Goal: Information Seeking & Learning: Learn about a topic

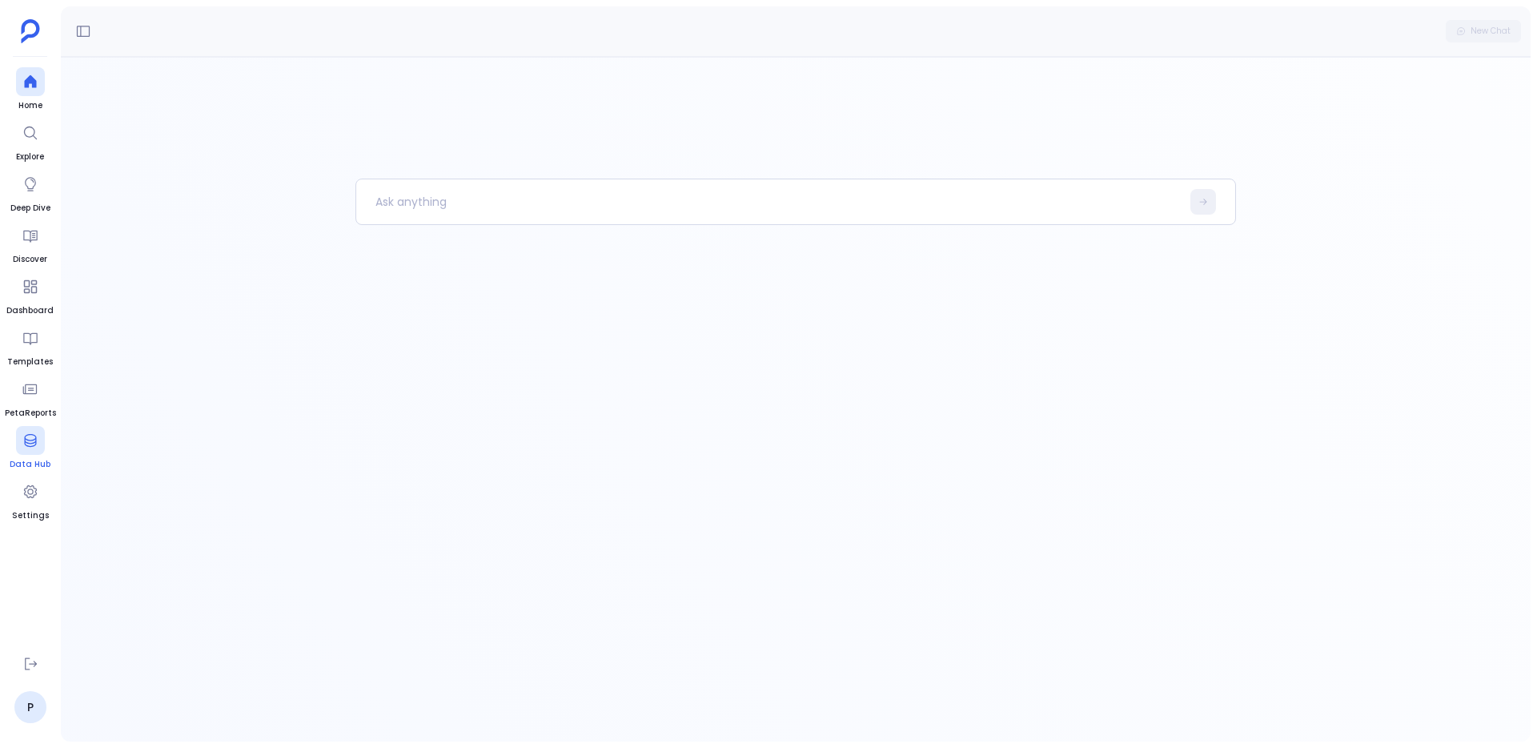
click at [13, 441] on link "Data Hub" at bounding box center [30, 448] width 41 height 45
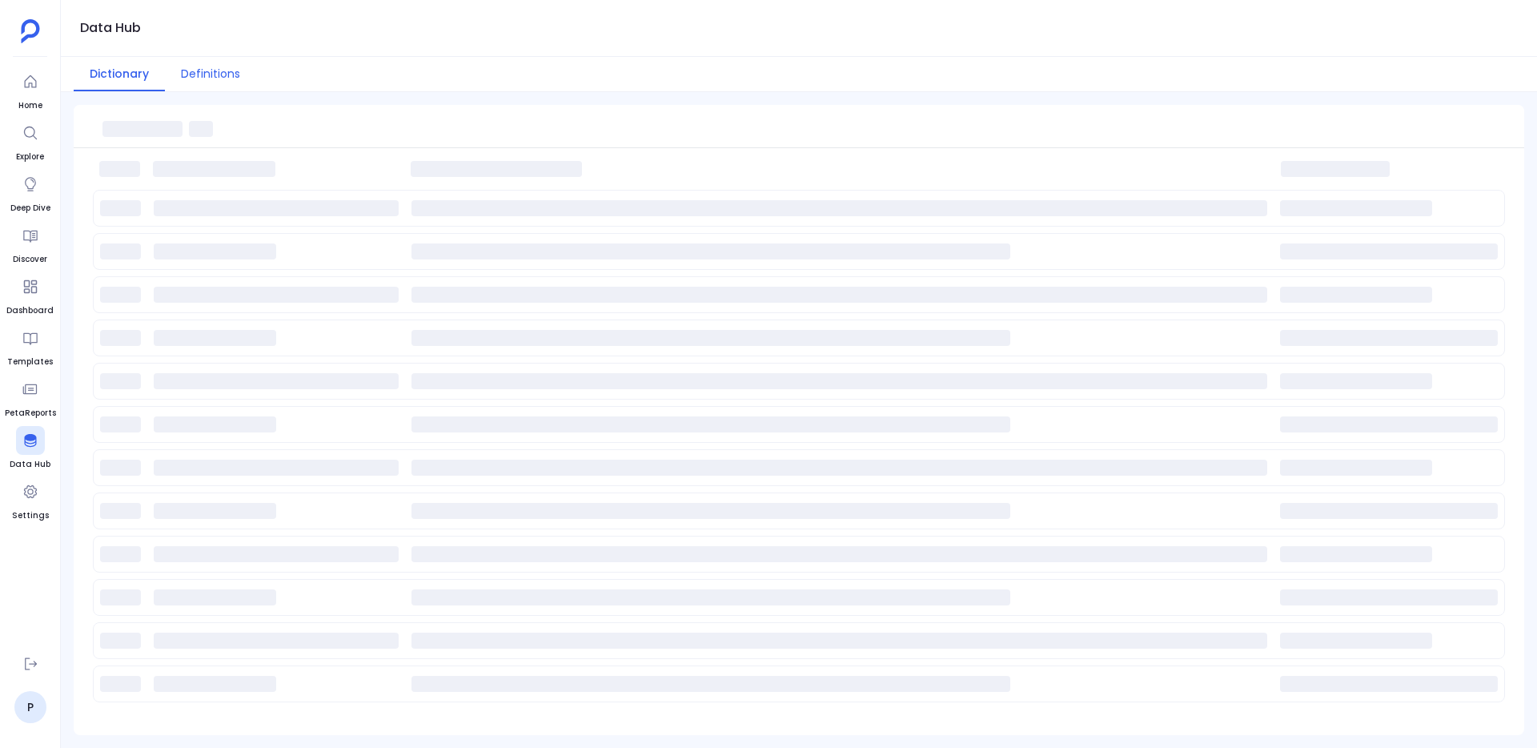
click at [201, 82] on button "Definitions" at bounding box center [210, 74] width 91 height 34
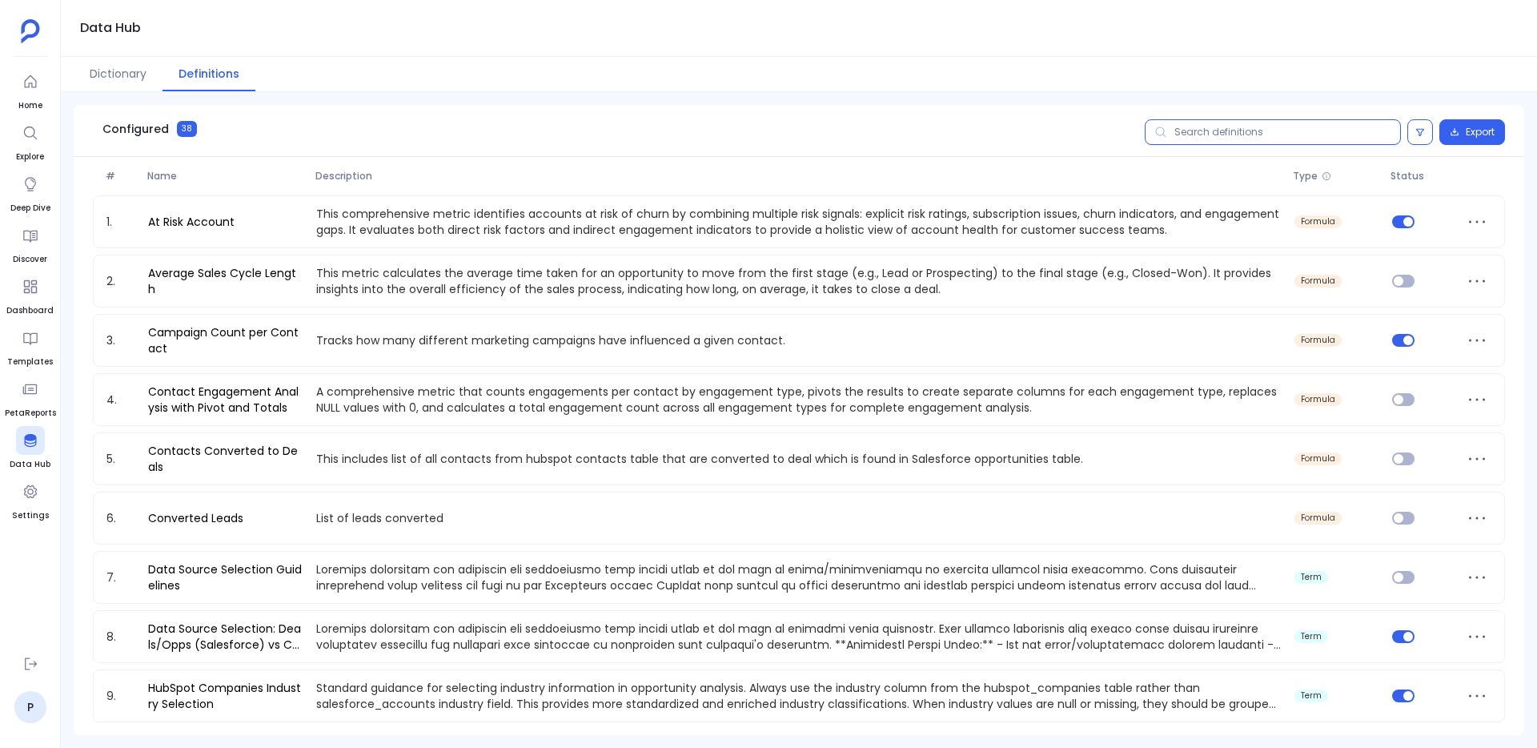
click at [1194, 126] on input "text" at bounding box center [1273, 132] width 256 height 26
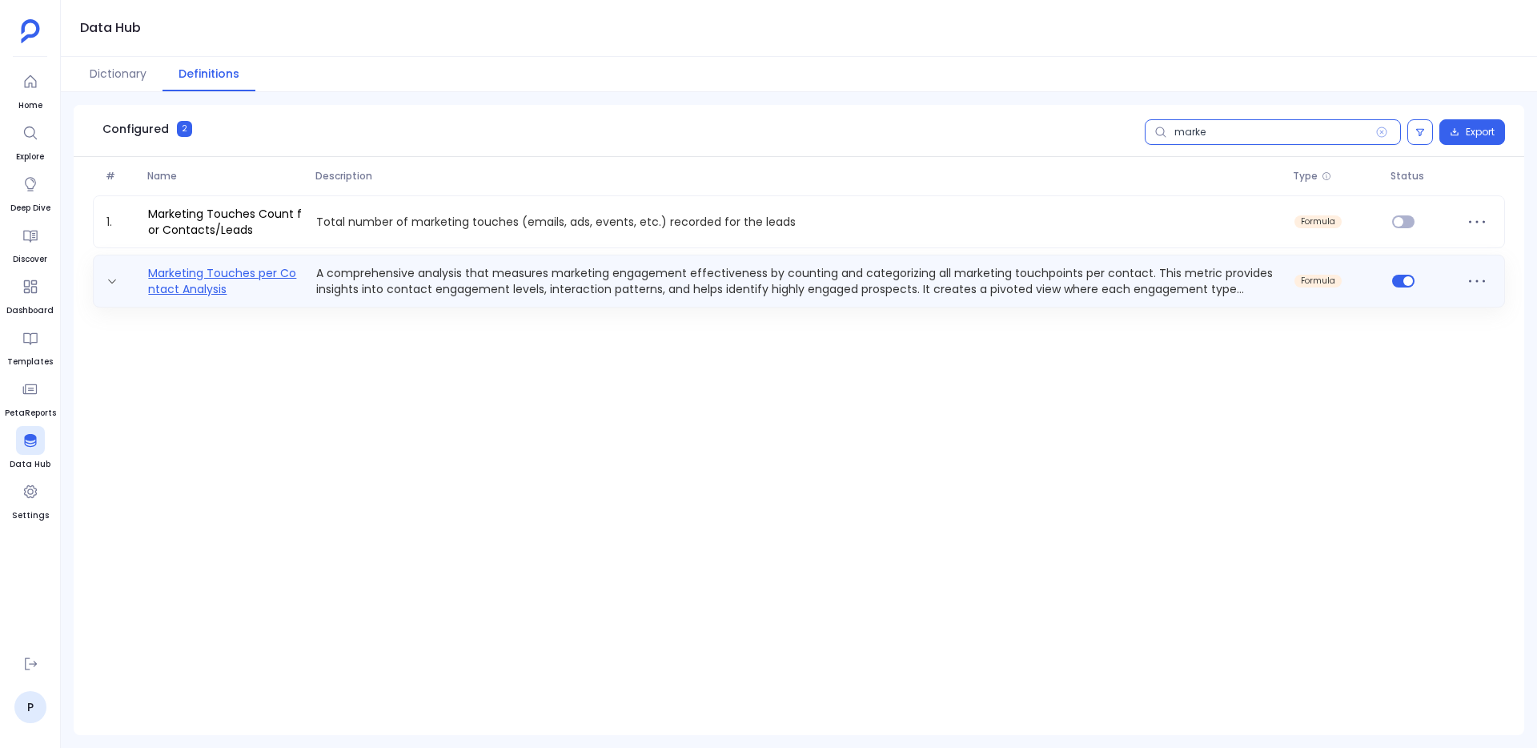
type input "marke"
click at [196, 265] on link "Marketing Touches per Contact Analysis" at bounding box center [226, 281] width 168 height 32
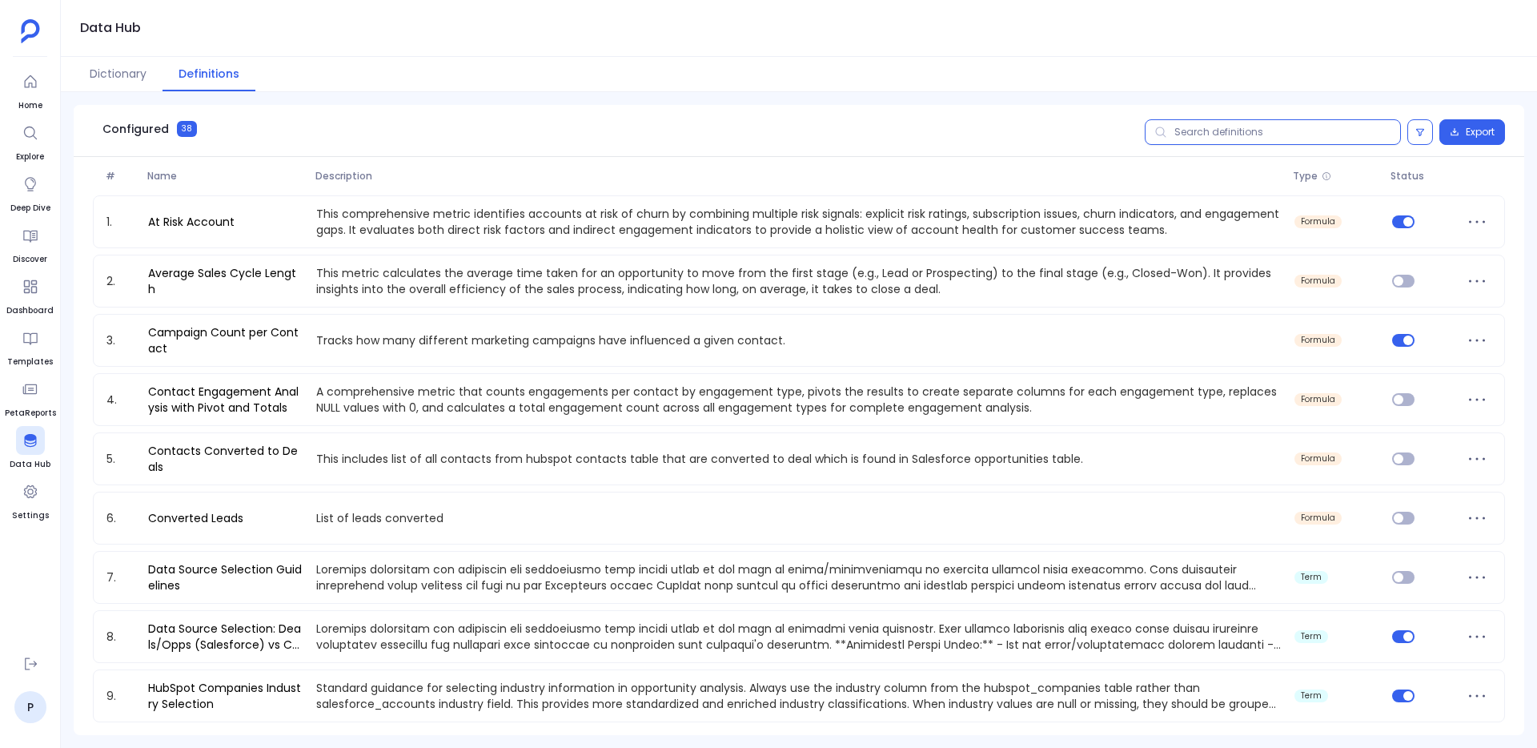
click at [1196, 131] on input "text" at bounding box center [1273, 132] width 256 height 26
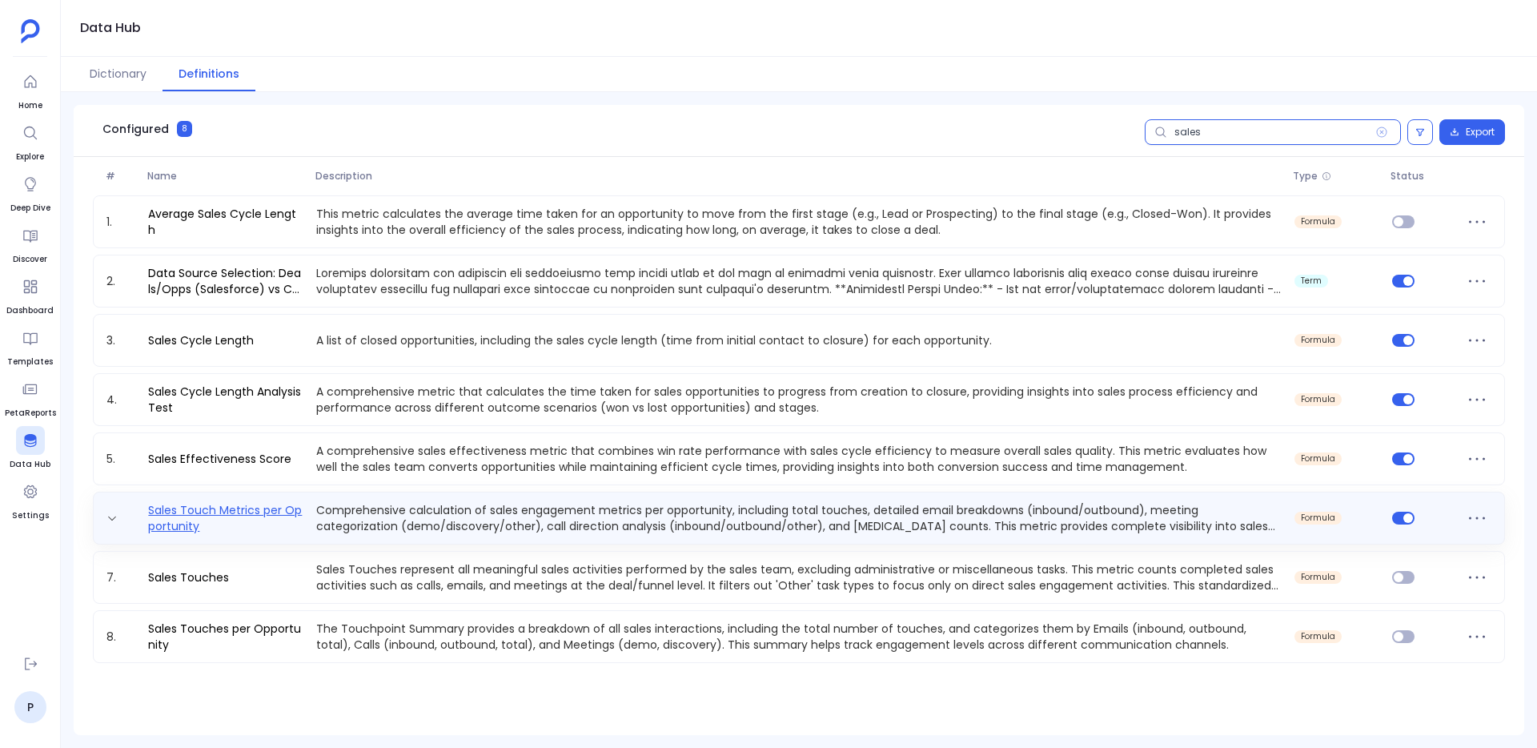
type input "sales"
click at [262, 520] on link "Sales Touch Metrics per Opportunity" at bounding box center [226, 518] width 168 height 32
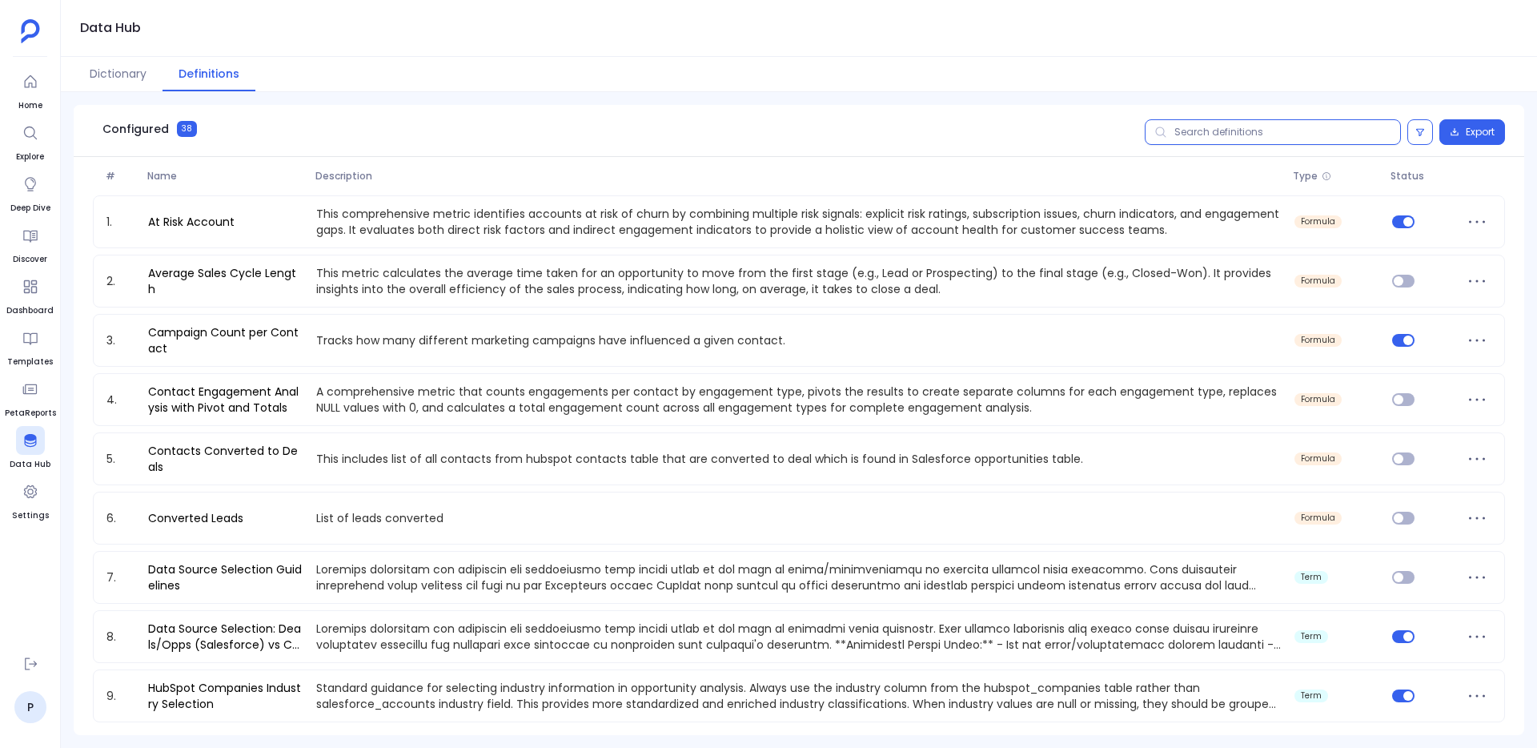
click at [1200, 129] on input "text" at bounding box center [1273, 132] width 256 height 26
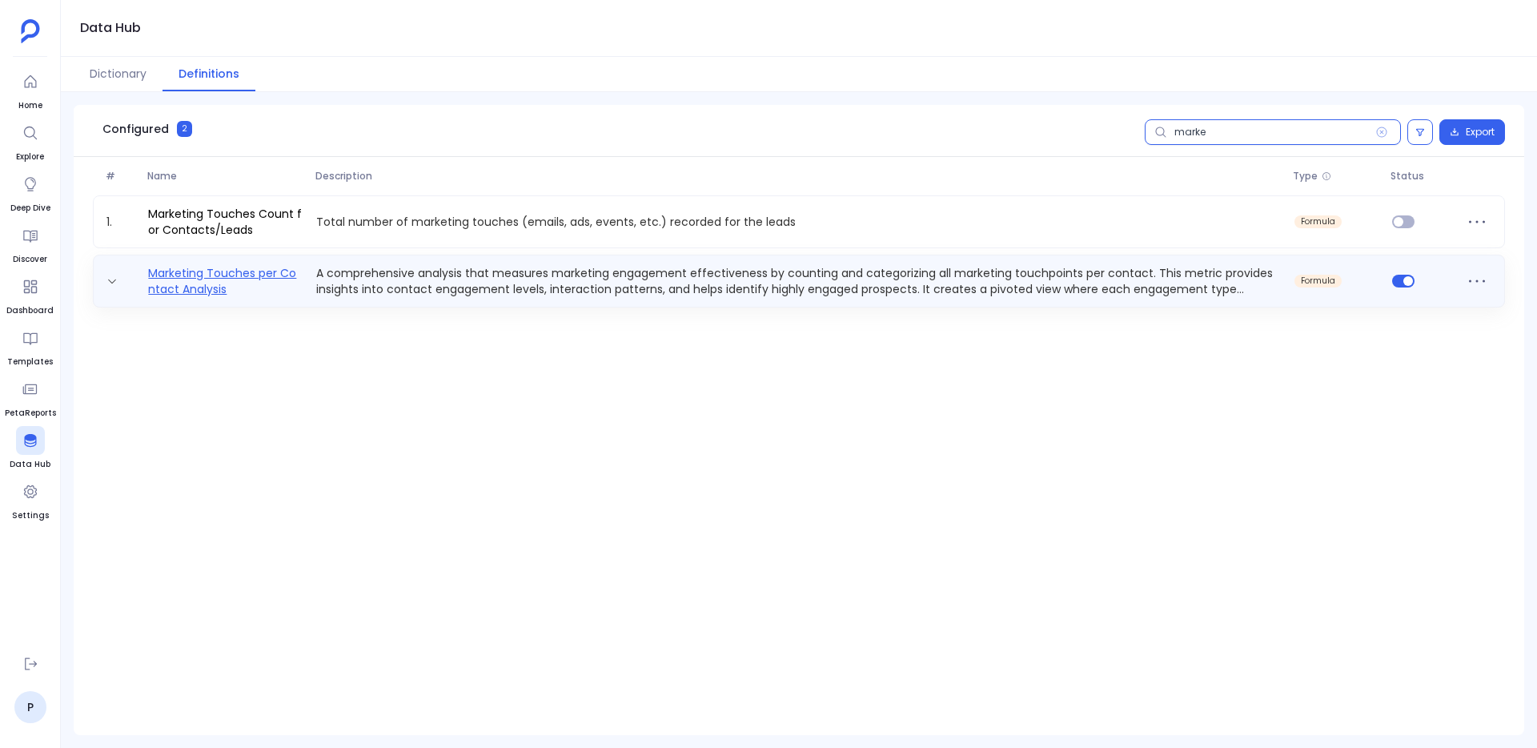
type input "marke"
click at [205, 275] on link "Marketing Touches per Contact Analysis" at bounding box center [226, 281] width 168 height 32
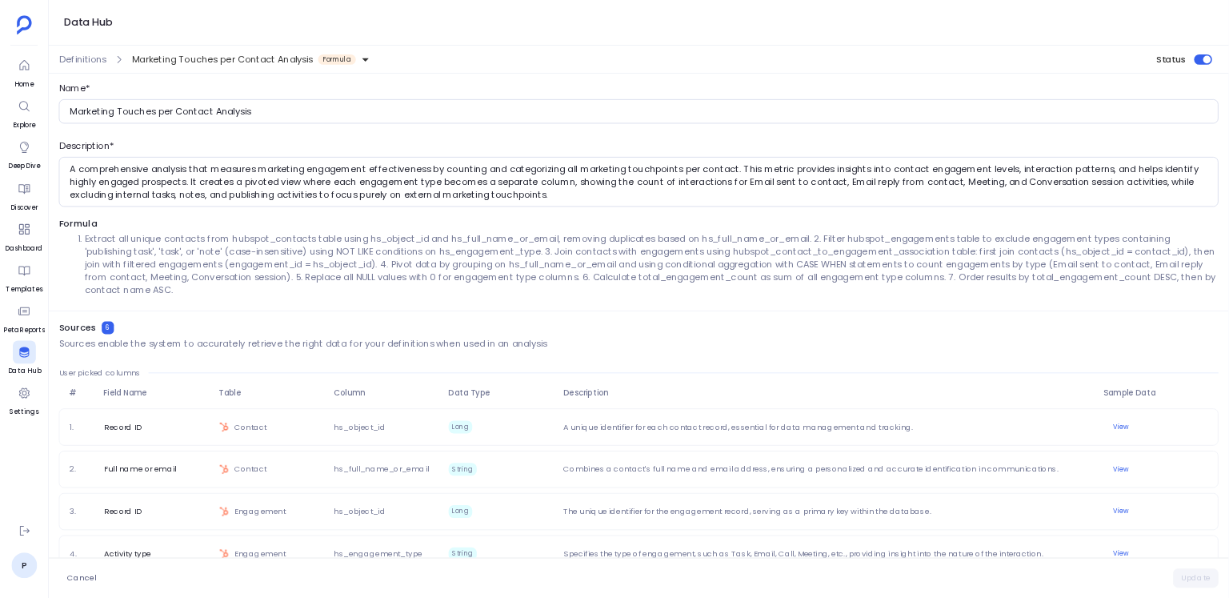
scroll to position [137, 0]
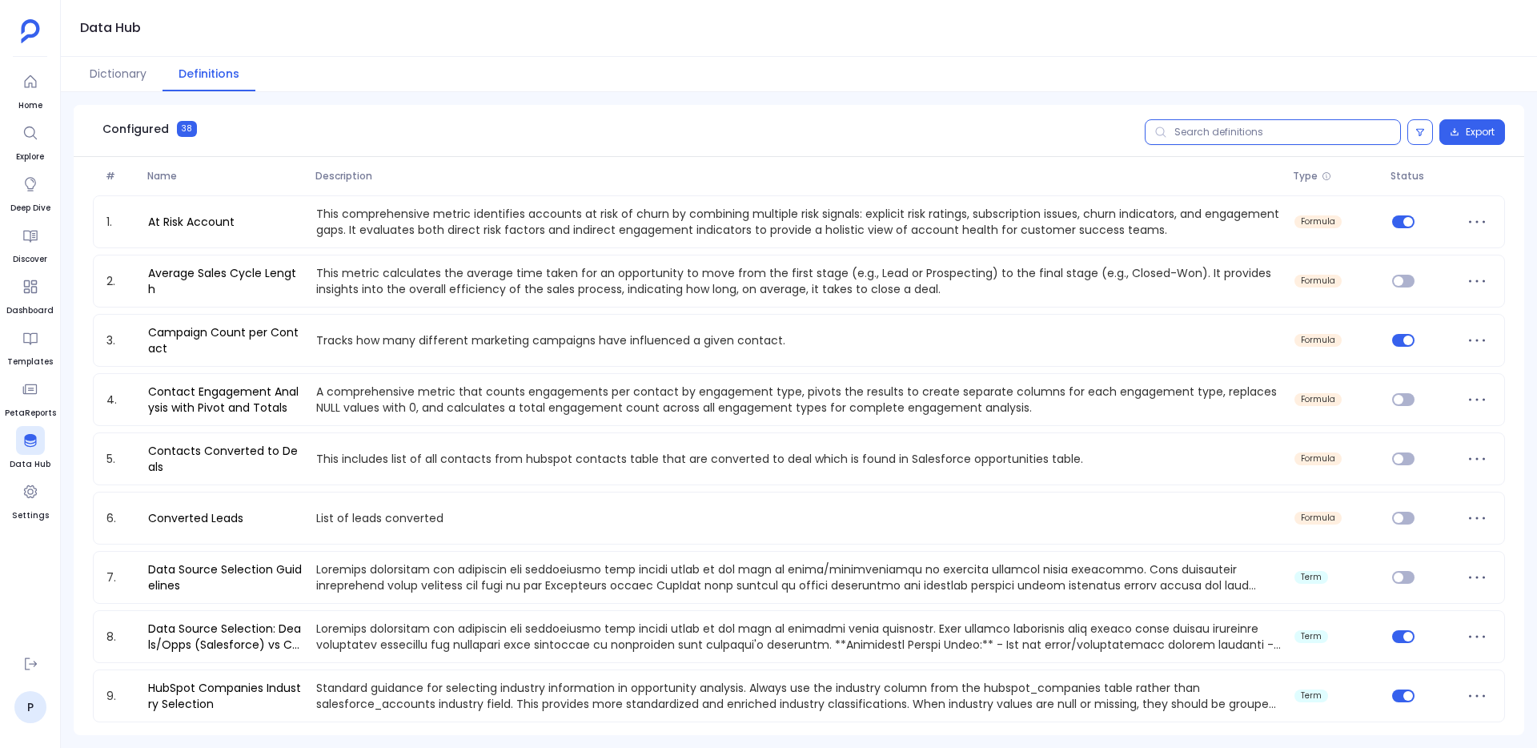
click at [1261, 127] on input "text" at bounding box center [1273, 132] width 256 height 26
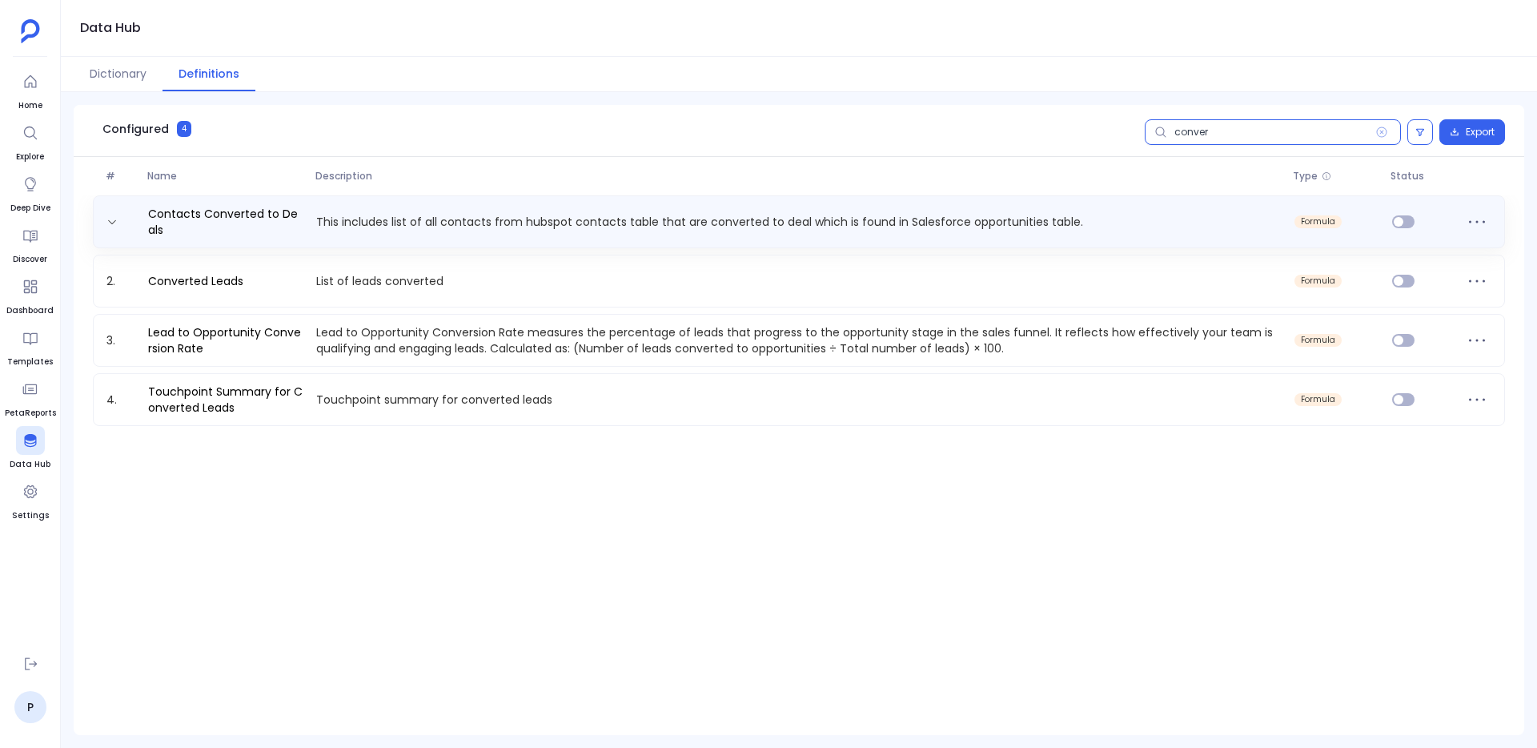
type input "conver"
click at [334, 222] on p "This includes list of all contacts from hubspot contacts table that are convert…" at bounding box center [799, 222] width 978 height 16
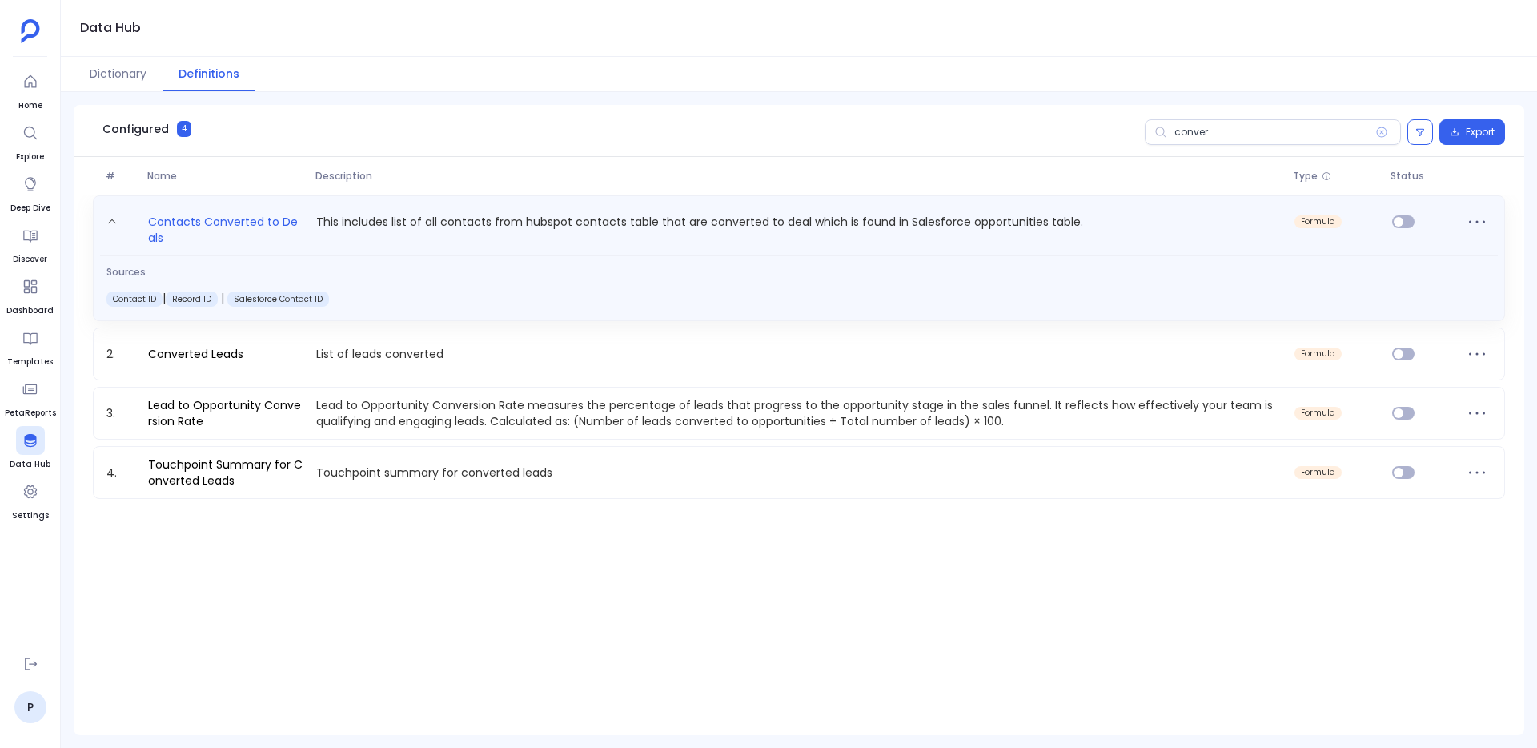
click at [231, 223] on link "Contacts Converted to Deals" at bounding box center [226, 229] width 168 height 34
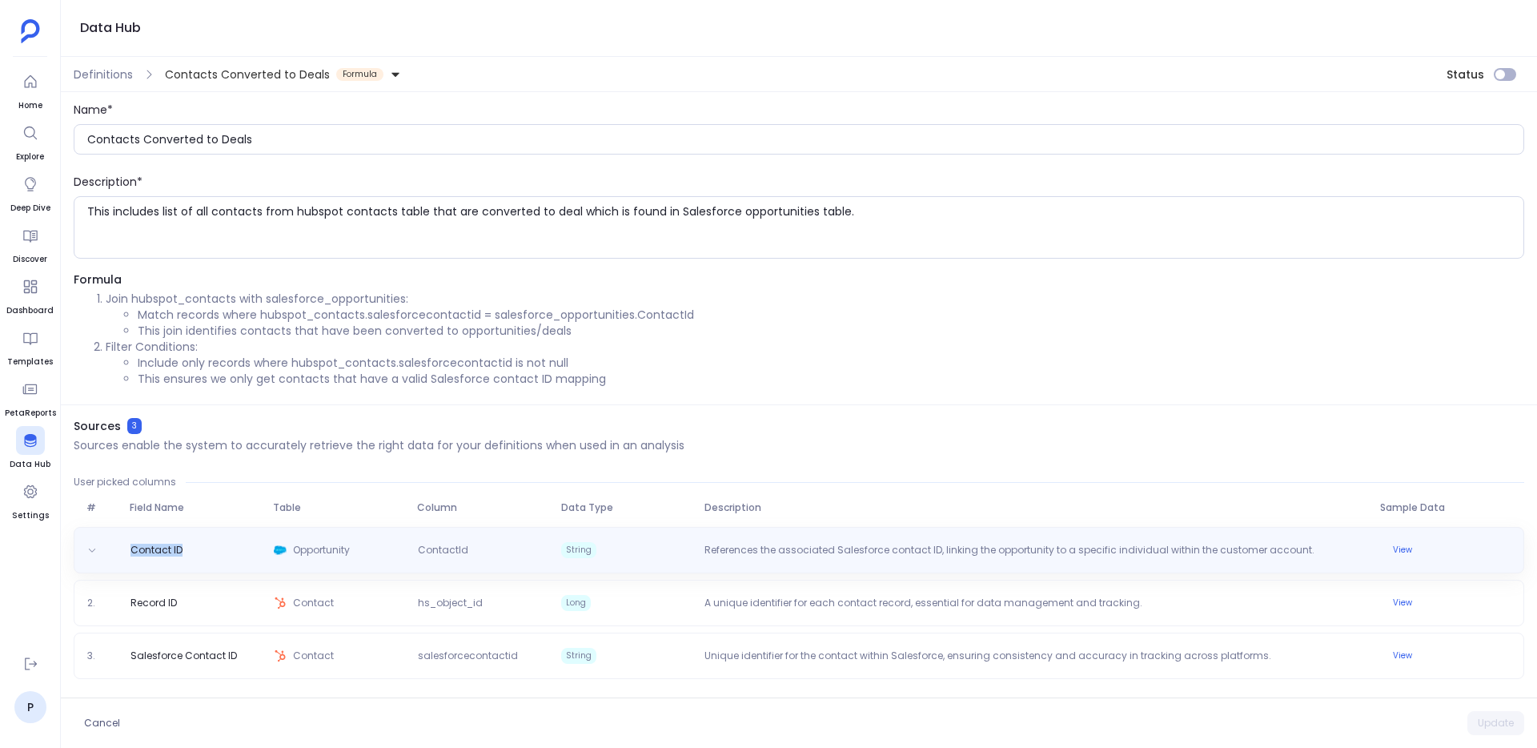
drag, startPoint x: 115, startPoint y: 550, endPoint x: 221, endPoint y: 550, distance: 105.6
click at [221, 550] on div "Contact ID Opportunity ContactId String References the associated Salesforce co…" at bounding box center [799, 549] width 1436 height 19
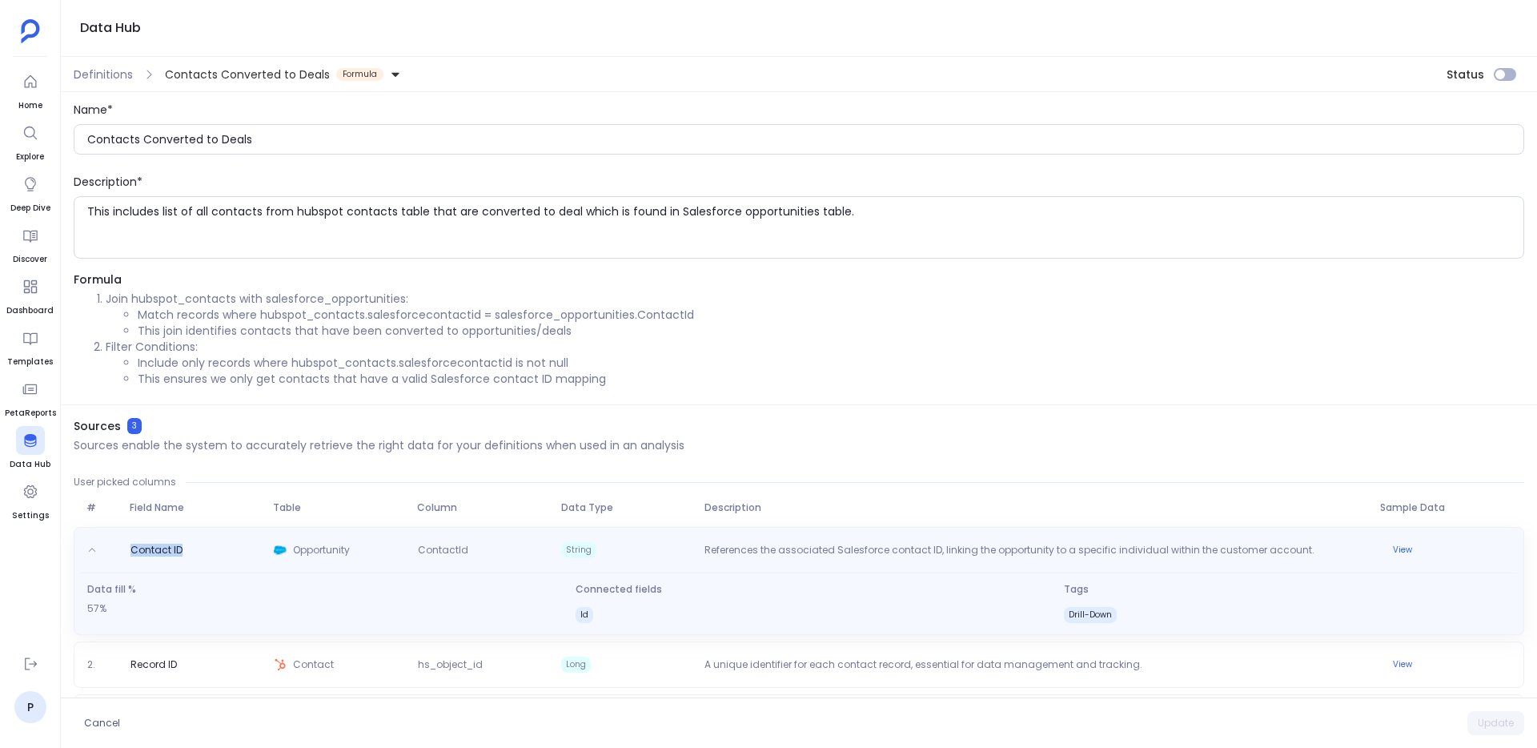
click at [221, 550] on div "Contact ID Opportunity ContactId String References the associated Salesforce co…" at bounding box center [799, 550] width 1436 height 26
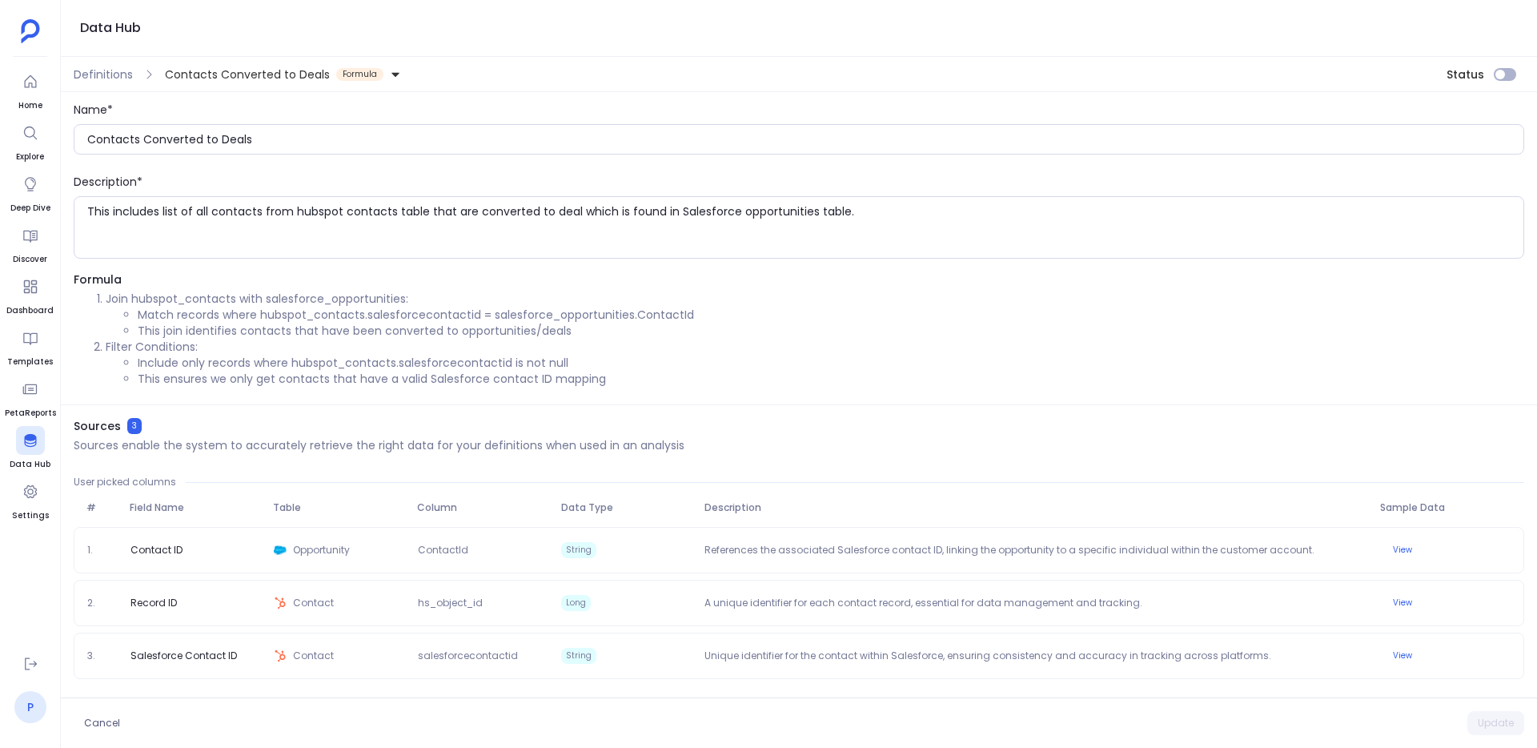
click at [23, 715] on link "P" at bounding box center [30, 707] width 32 height 32
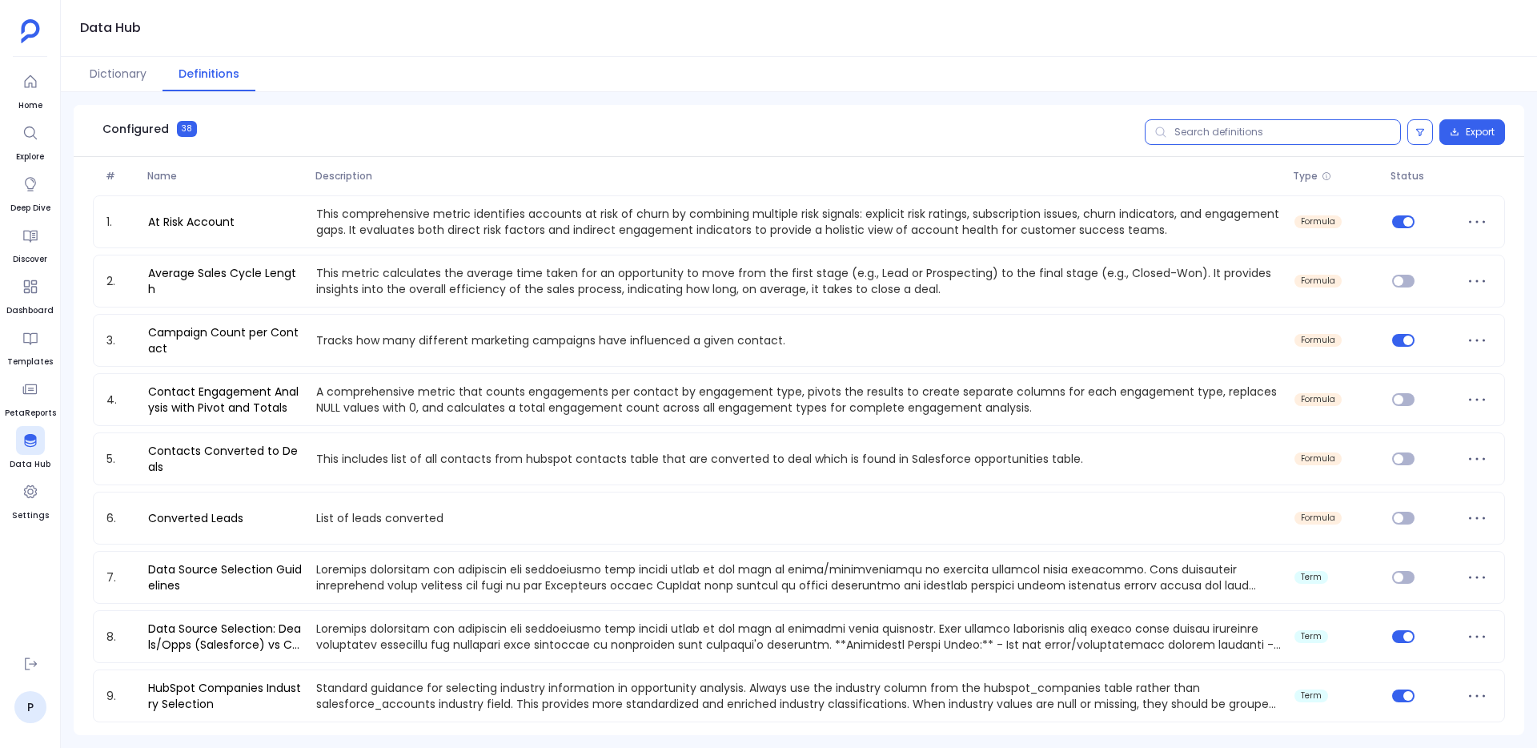
click at [1189, 143] on input "text" at bounding box center [1273, 132] width 256 height 26
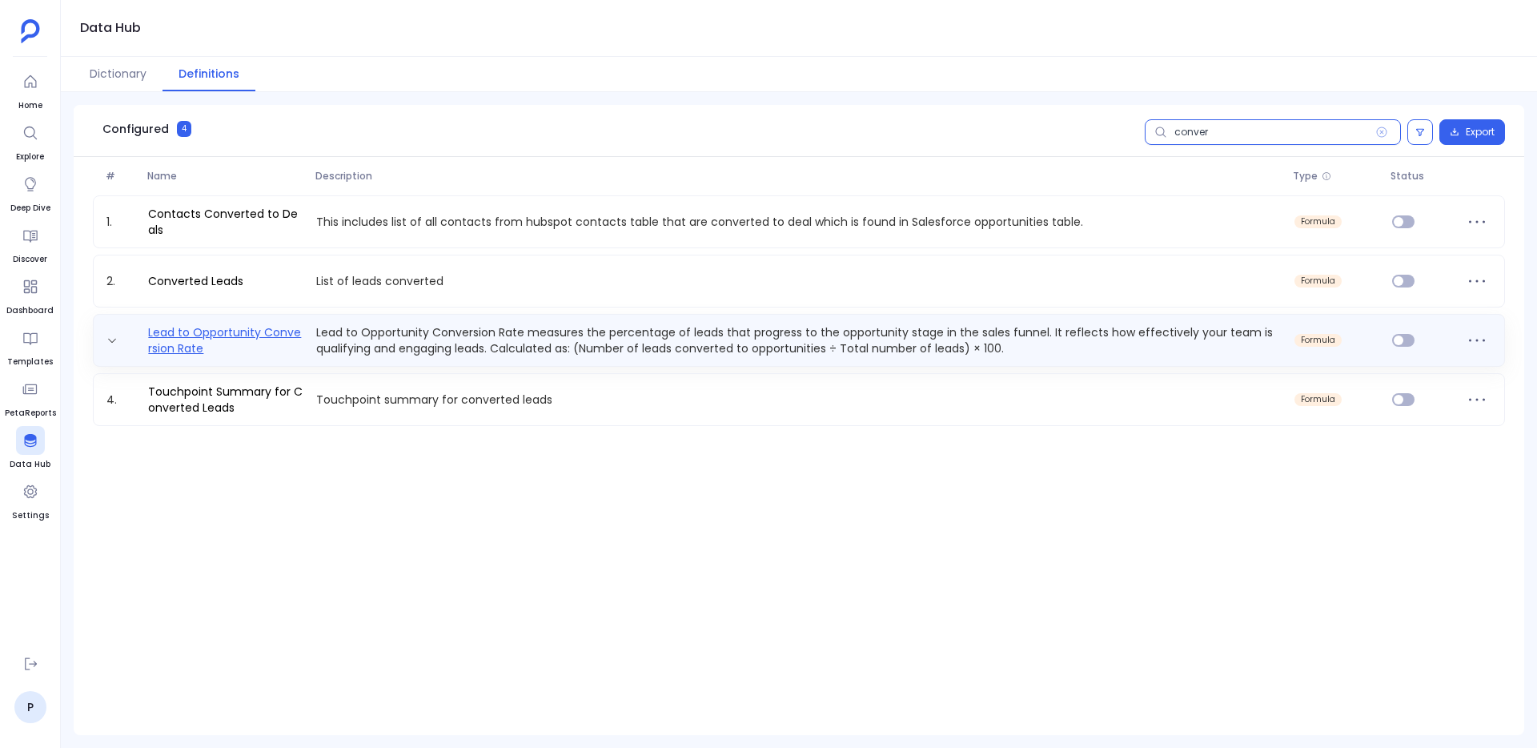
type input "conver"
click at [214, 332] on link "Lead to Opportunity Conversion Rate" at bounding box center [226, 340] width 168 height 32
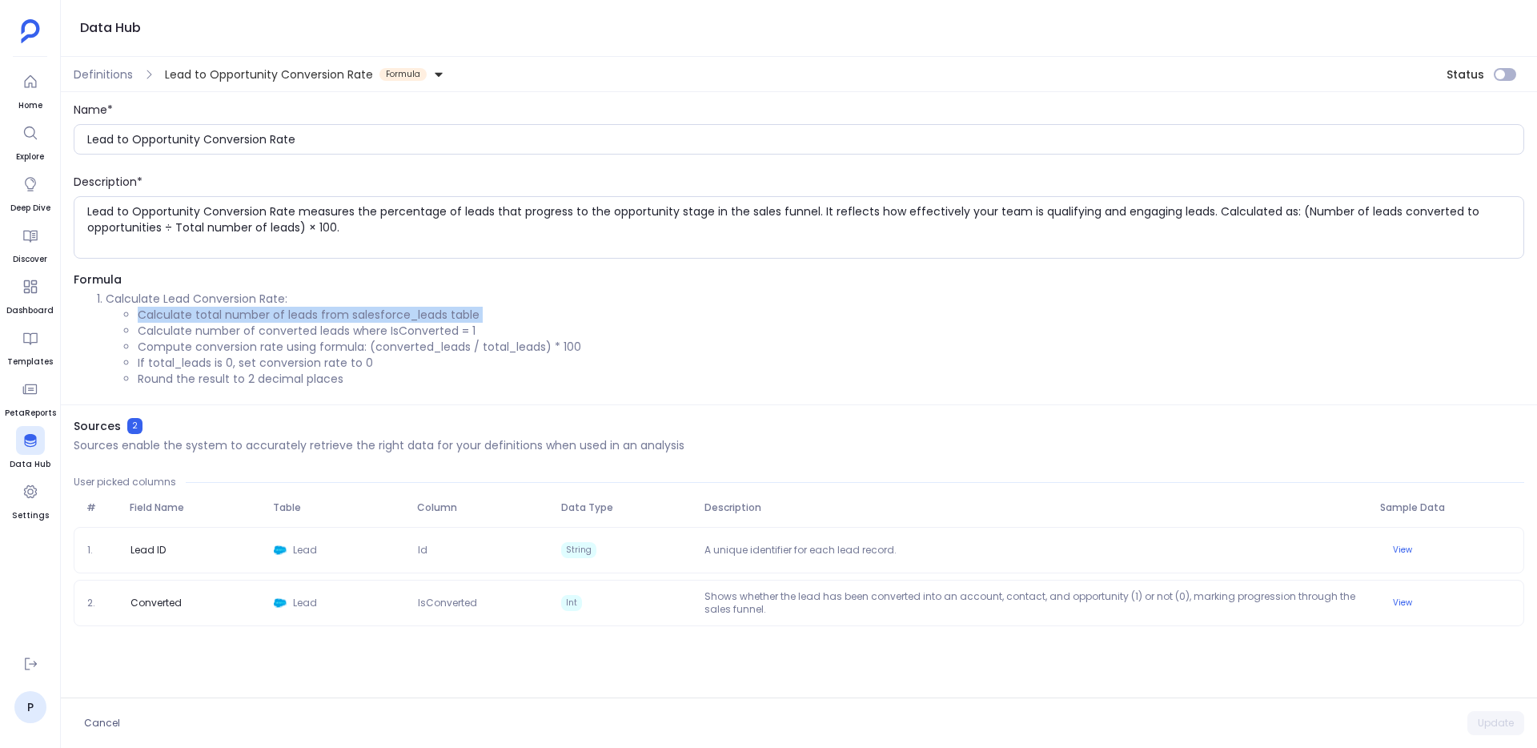
drag, startPoint x: 141, startPoint y: 319, endPoint x: 490, endPoint y: 322, distance: 349.0
click at [490, 322] on ul "Calculate total number of leads from salesforce_leads table Calculate number of…" at bounding box center [815, 347] width 1418 height 80
drag, startPoint x: 140, startPoint y: 331, endPoint x: 479, endPoint y: 334, distance: 339.4
click at [479, 334] on li "Calculate number of converted leads where IsConverted = 1" at bounding box center [831, 331] width 1386 height 16
click at [421, 343] on li "Compute conversion rate using formula: (converted_leads / total_leads) * 100" at bounding box center [831, 347] width 1386 height 16
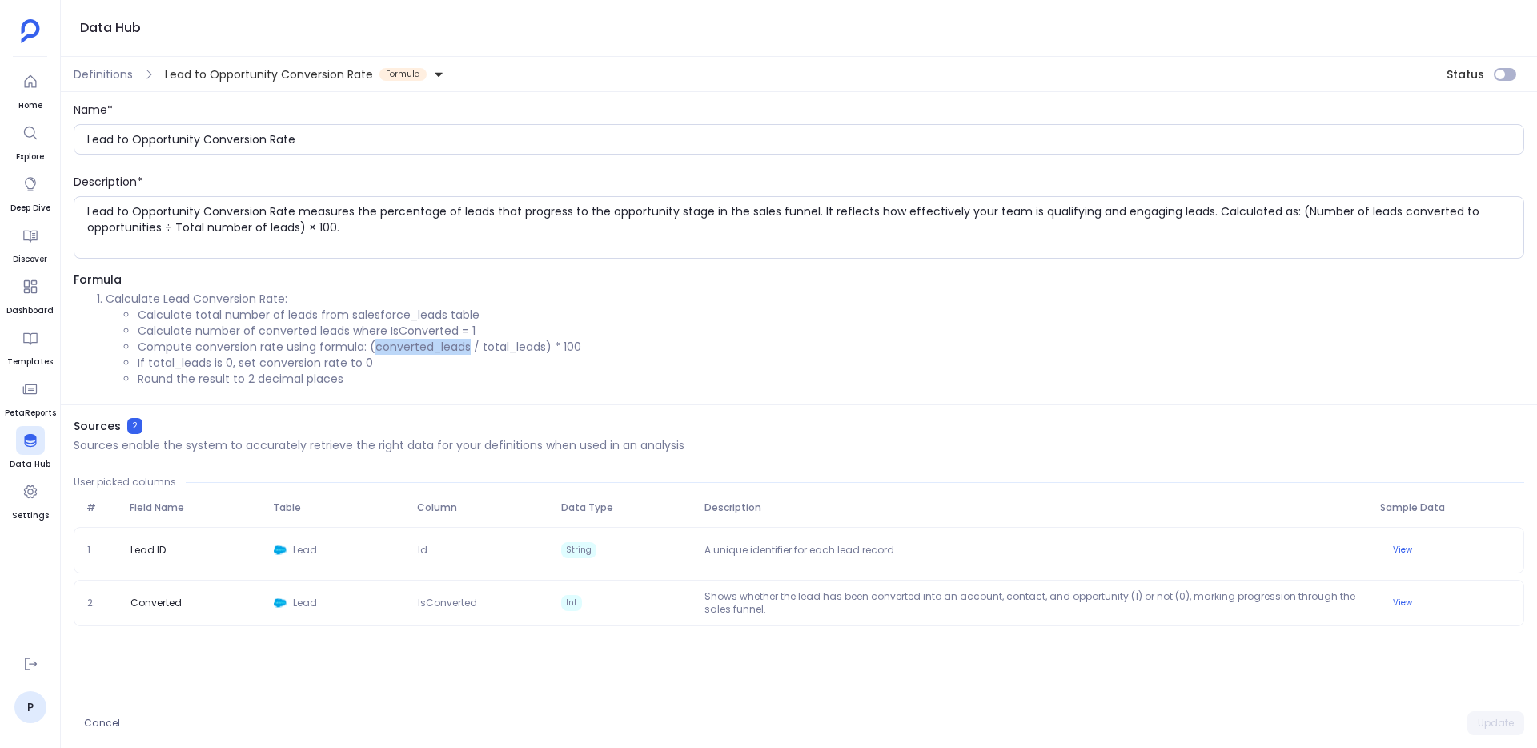
click at [421, 343] on li "Compute conversion rate using formula: (converted_leads / total_leads) * 100" at bounding box center [831, 347] width 1386 height 16
click at [153, 316] on li "Calculate total number of leads from salesforce_leads table" at bounding box center [831, 315] width 1386 height 16
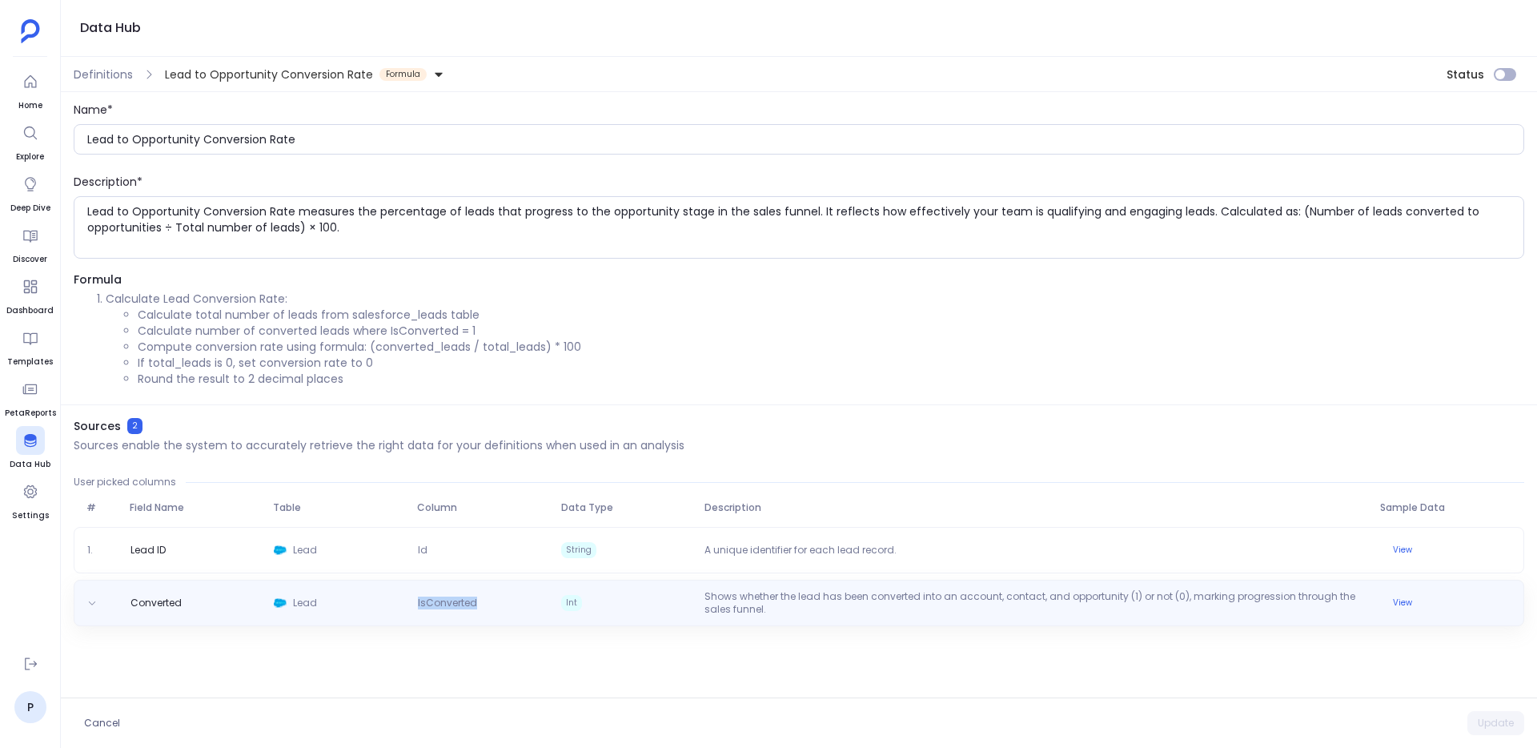
drag, startPoint x: 475, startPoint y: 603, endPoint x: 413, endPoint y: 602, distance: 62.4
click at [413, 602] on span "IsConverted" at bounding box center [482, 602] width 143 height 13
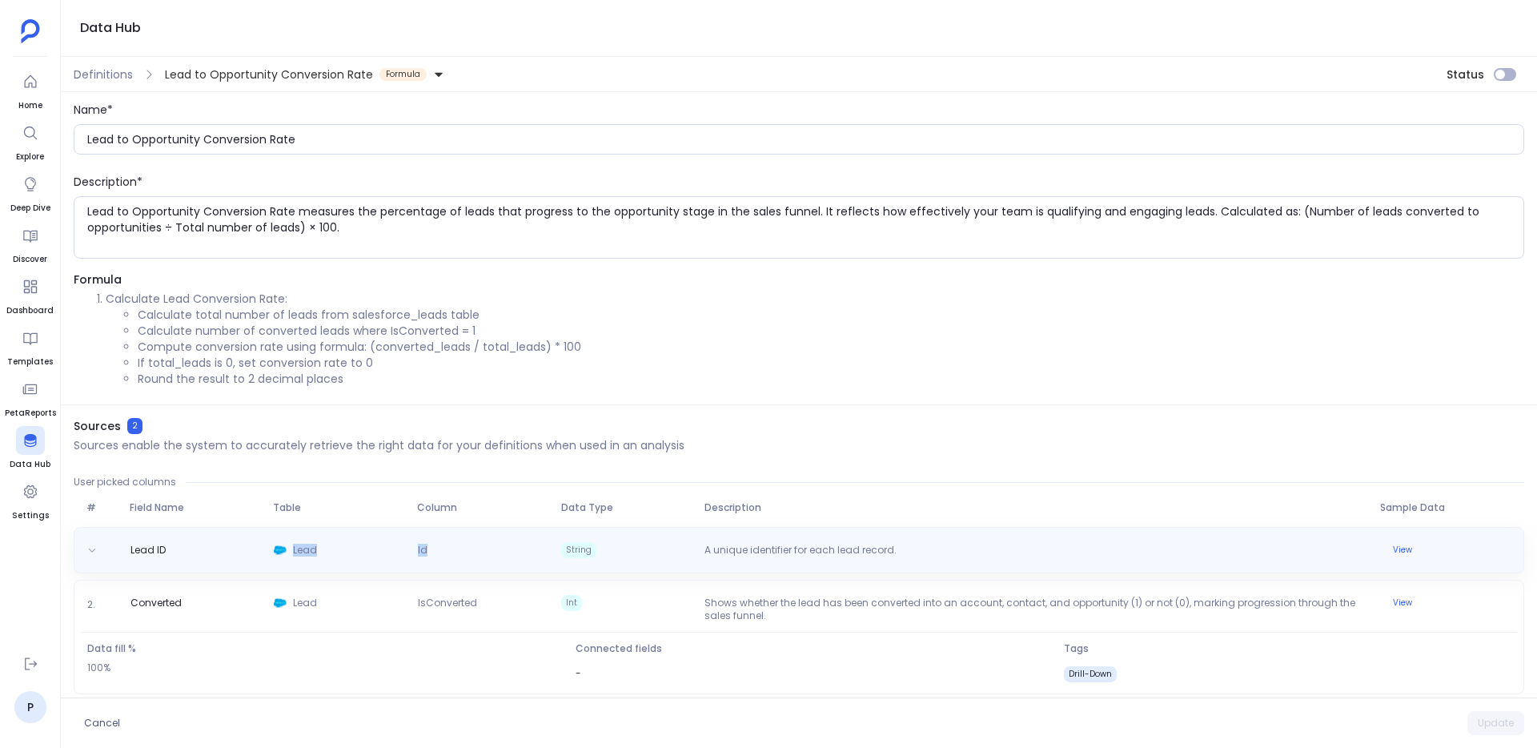
drag, startPoint x: 459, startPoint y: 543, endPoint x: 359, endPoint y: 539, distance: 100.1
click at [359, 539] on div "Lead ID Lead Id String A unique identifier for each lead record. View" at bounding box center [799, 550] width 1450 height 46
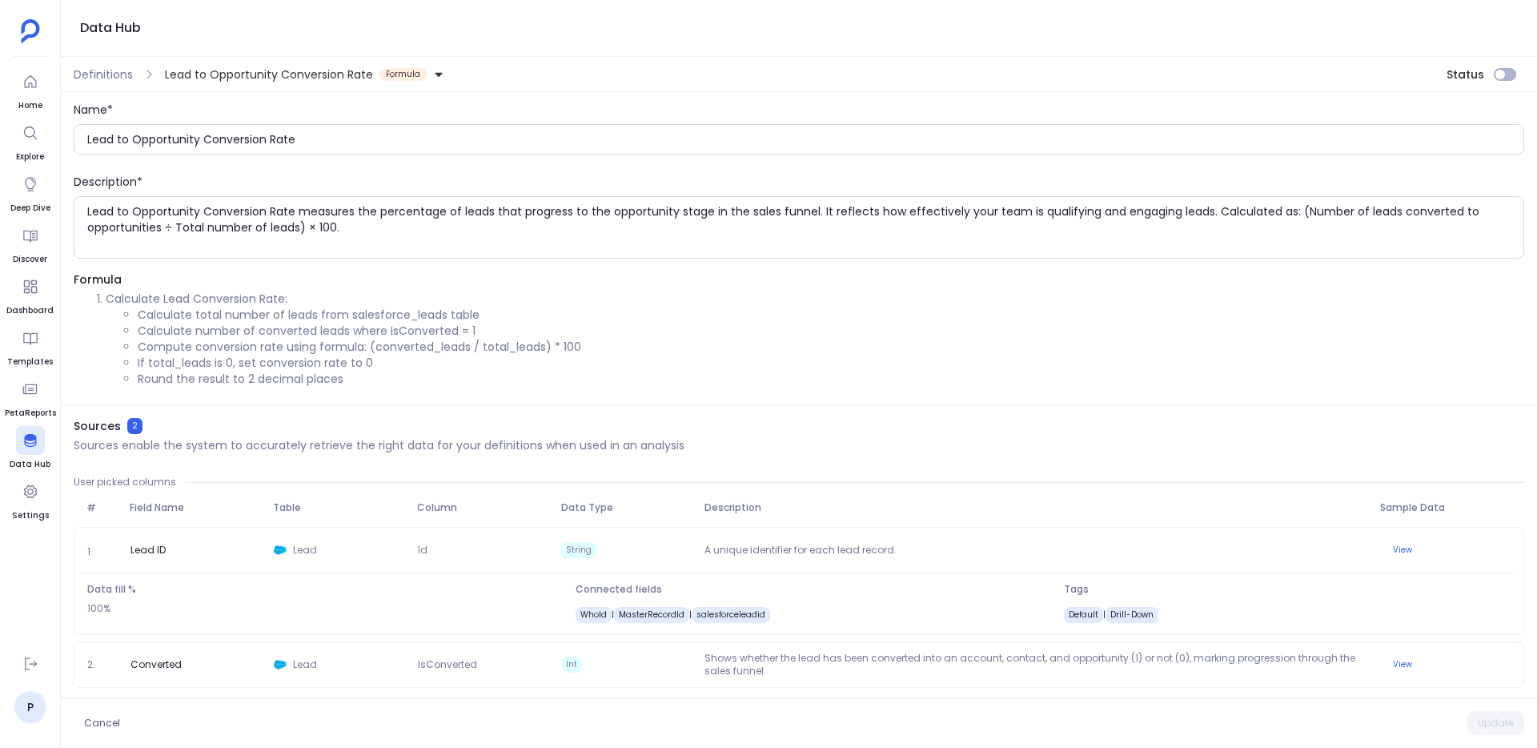
click at [596, 472] on div "Sources 2 Sources enable the system to accurately retrieve the right data for y…" at bounding box center [799, 559] width 1476 height 283
click at [562, 347] on li "Compute conversion rate using formula: (converted_leads / total_leads) * 100" at bounding box center [831, 347] width 1386 height 16
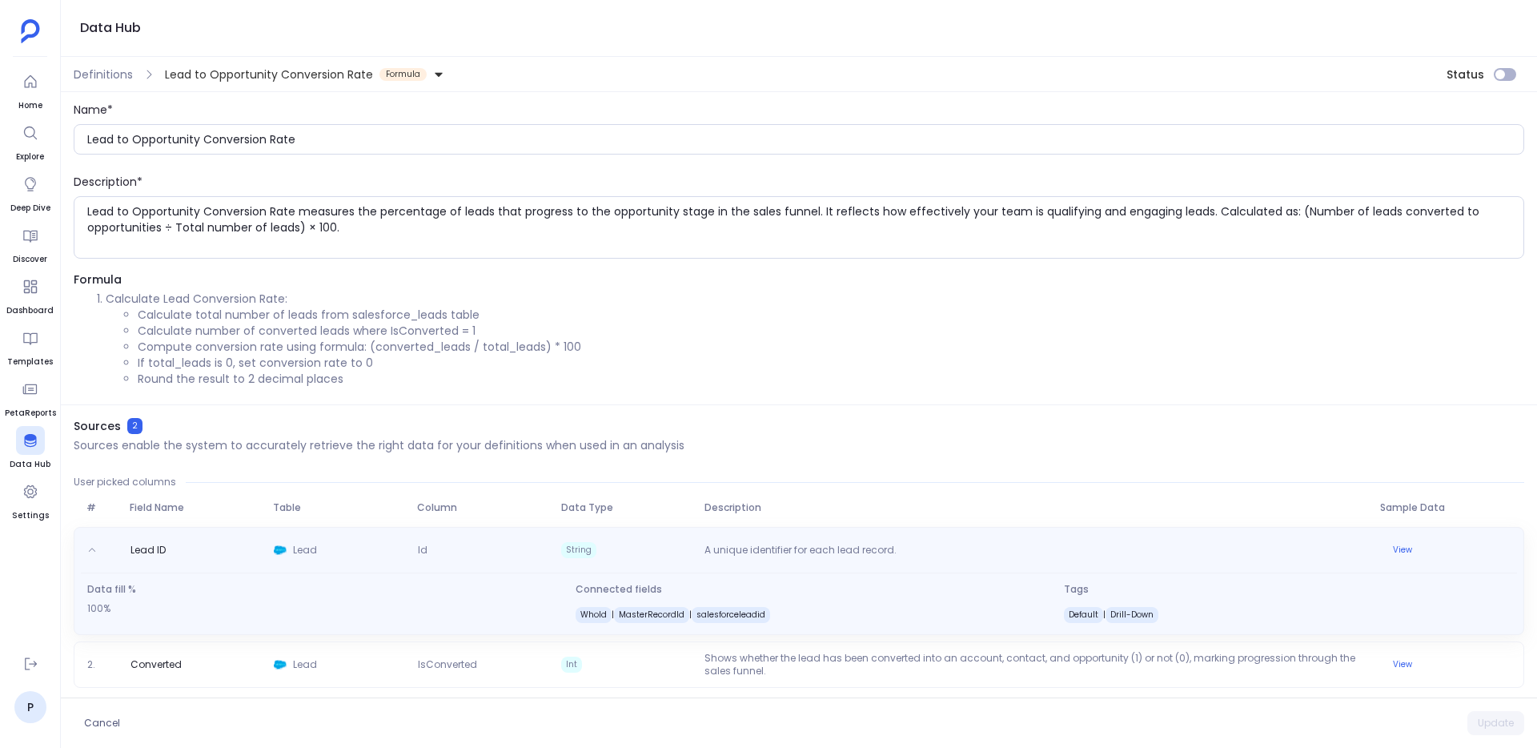
click at [524, 590] on span "Data fill %" at bounding box center [310, 589] width 447 height 13
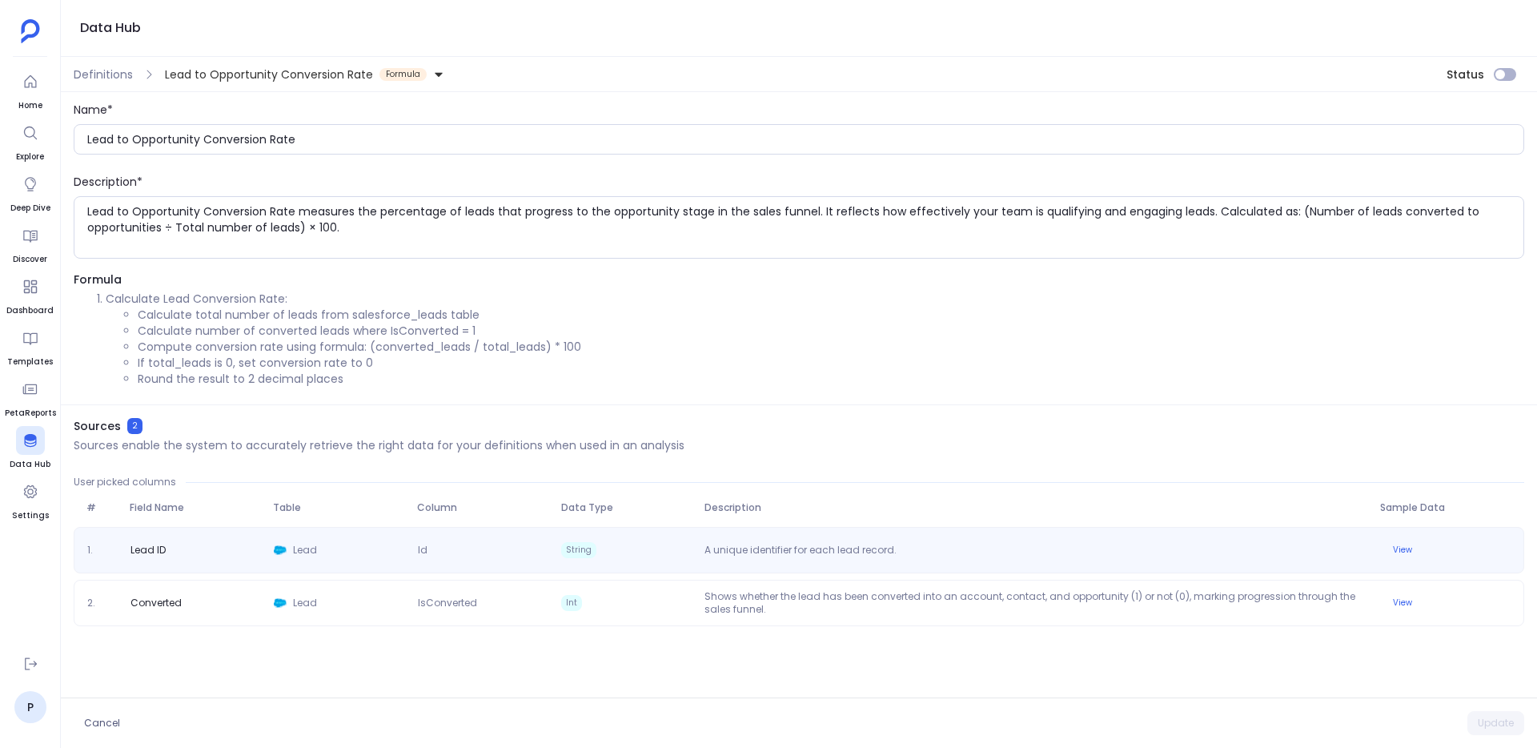
click at [609, 492] on div "# Field Name Table Column Data Type Description Sample Data 1. Lead ID Lead Id …" at bounding box center [799, 557] width 1450 height 138
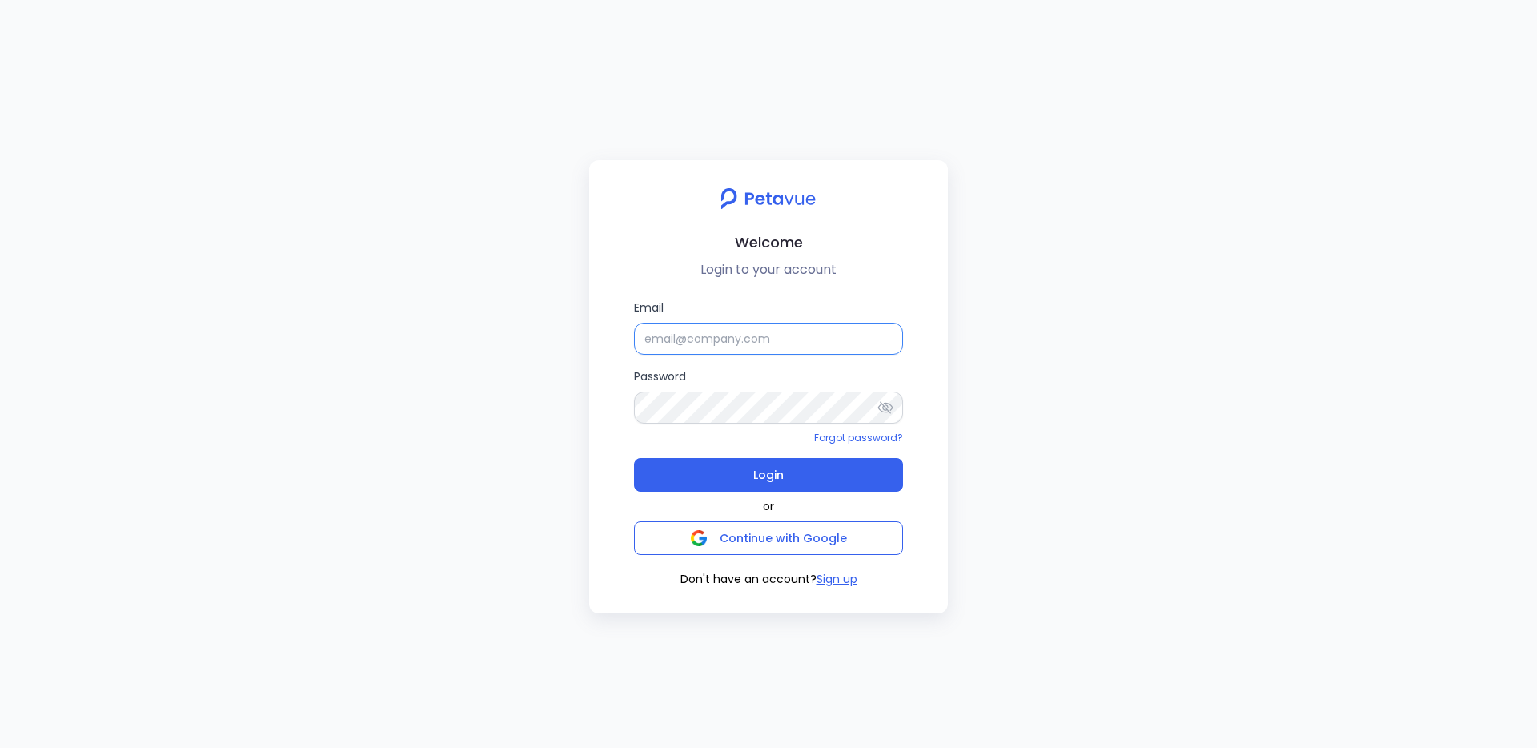
click at [702, 335] on input "Email" at bounding box center [768, 339] width 269 height 32
type input "[EMAIL_ADDRESS][DOMAIN_NAME]"
click at [634, 458] on button "Login" at bounding box center [768, 475] width 269 height 34
